Goal: Transaction & Acquisition: Download file/media

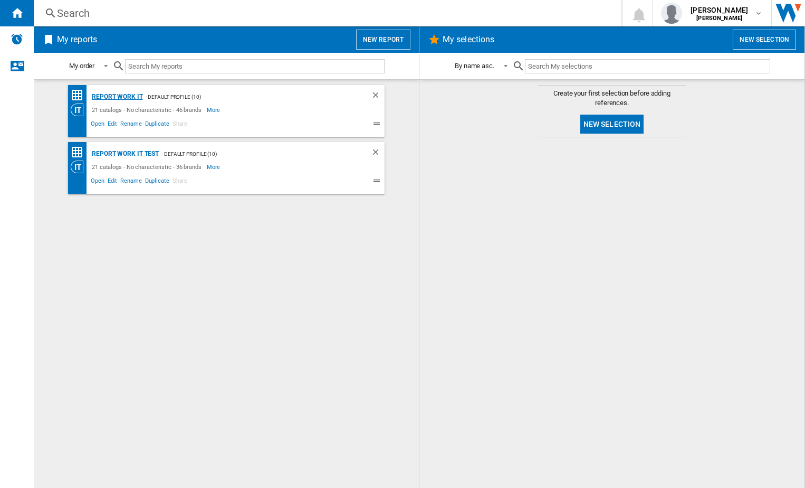
click at [113, 91] on div "Report Work it" at bounding box center [116, 96] width 54 height 13
click at [113, 98] on div "Report Work it" at bounding box center [116, 96] width 54 height 13
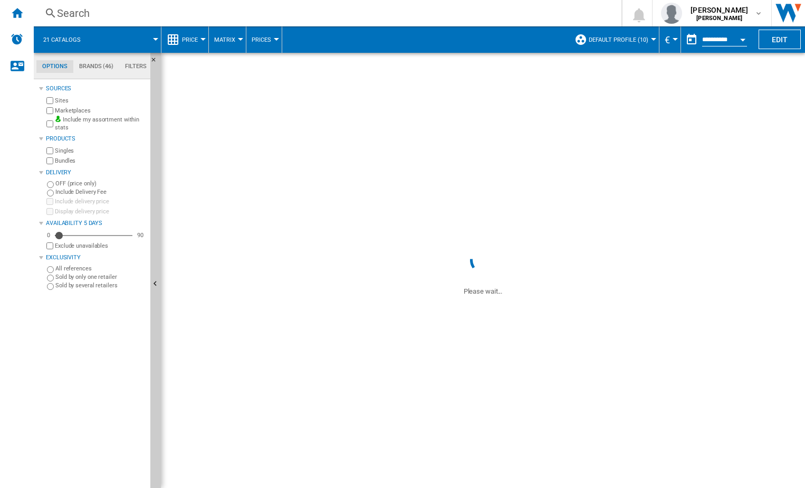
click at [49, 249] on div "Exclude unavailables" at bounding box center [95, 246] width 102 height 10
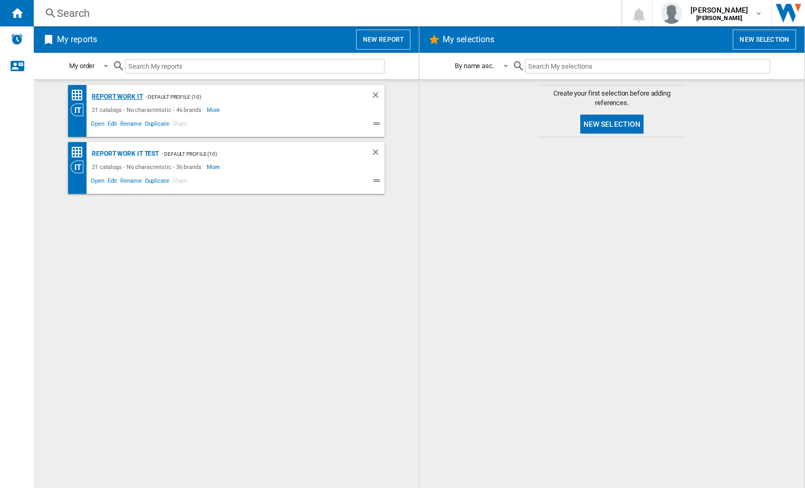
click at [138, 96] on div "Report Work it" at bounding box center [116, 96] width 54 height 13
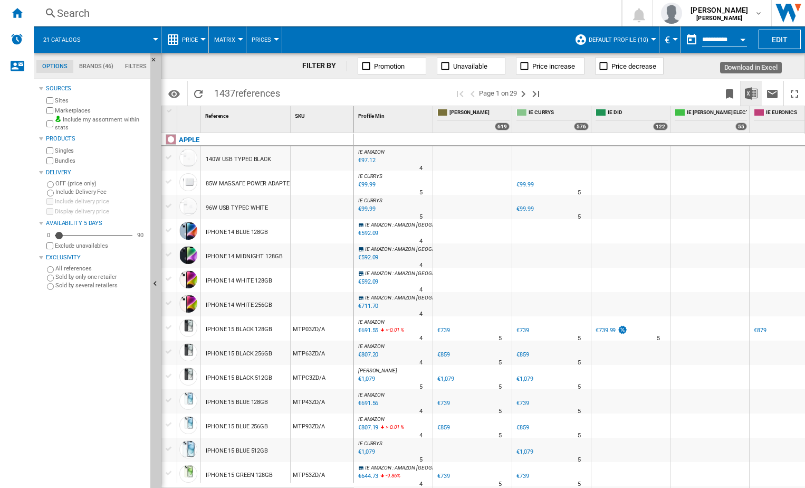
click at [754, 94] on img "Download in Excel" at bounding box center [751, 93] width 13 height 13
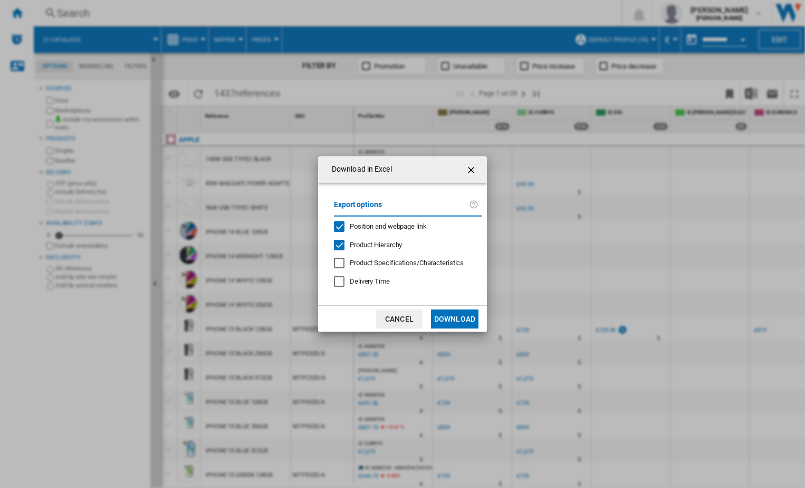
click at [462, 316] on button "Download" at bounding box center [454, 318] width 47 height 19
